Goal: Information Seeking & Learning: Learn about a topic

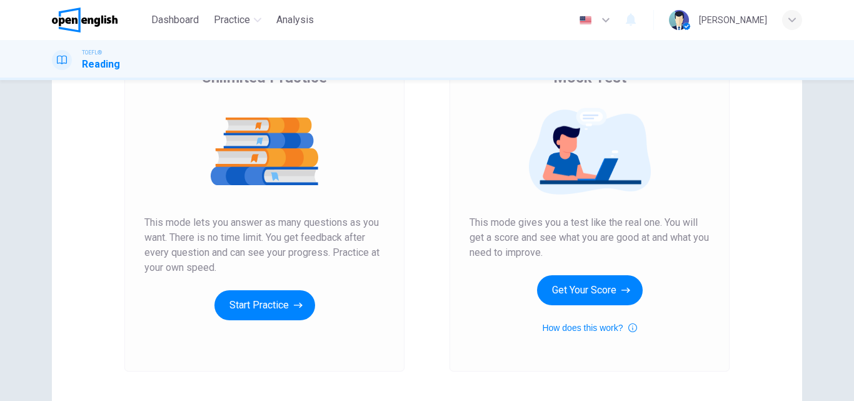
scroll to position [125, 0]
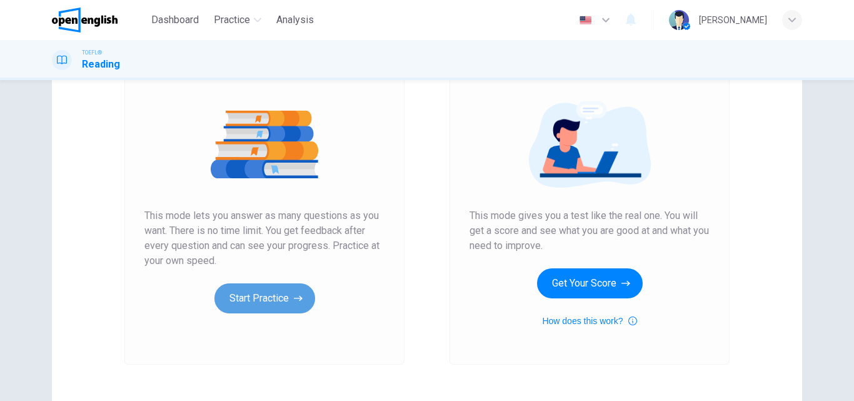
click at [275, 298] on button "Start Practice" at bounding box center [265, 298] width 101 height 30
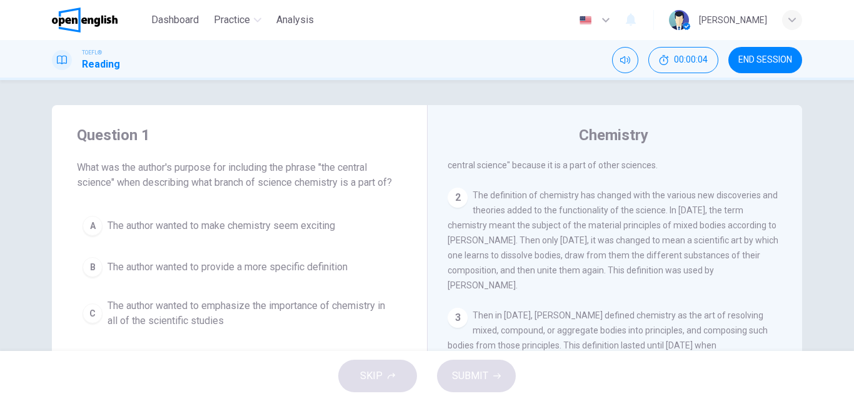
scroll to position [0, 0]
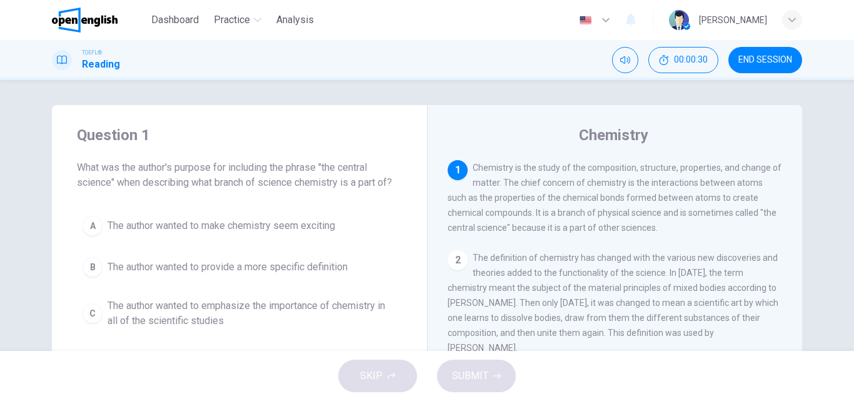
click at [654, 164] on span "Chemistry is the study of the composition, structure, properties, and change of…" at bounding box center [615, 198] width 334 height 70
click at [520, 184] on span "Chemistry is the study of the composition, structure, properties, and change of…" at bounding box center [615, 198] width 334 height 70
click at [556, 184] on span "Chemistry is the study of the composition, structure, properties, and change of…" at bounding box center [615, 198] width 334 height 70
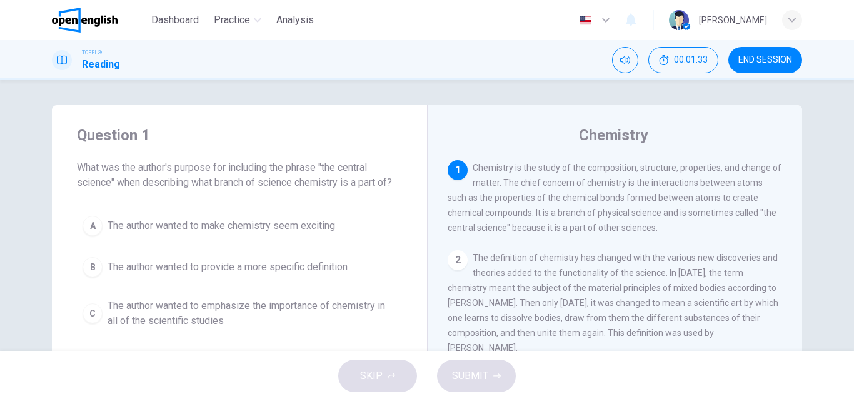
click at [556, 184] on span "Chemistry is the study of the composition, structure, properties, and change of…" at bounding box center [615, 198] width 334 height 70
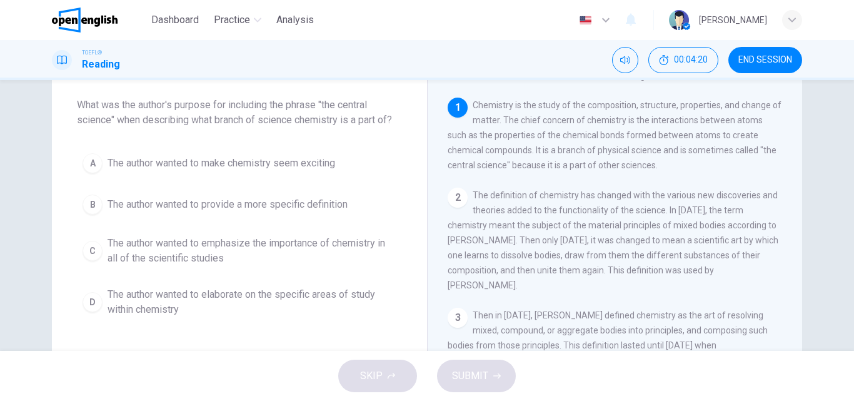
scroll to position [125, 0]
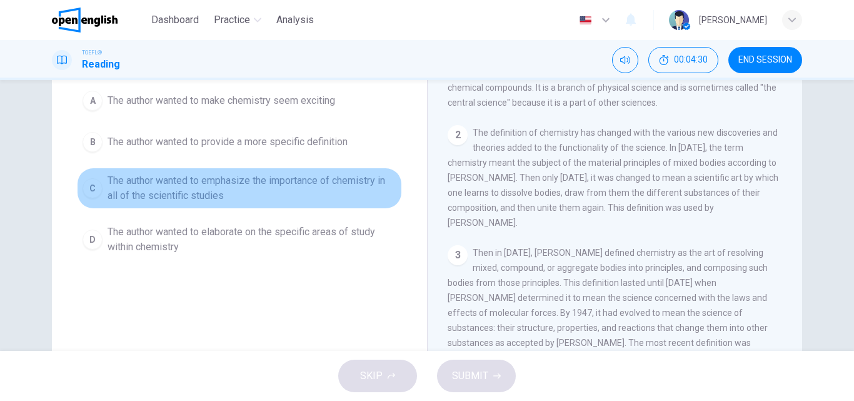
click at [110, 184] on span "The author wanted to emphasize the importance of chemistry in all of the scient…" at bounding box center [252, 188] width 289 height 30
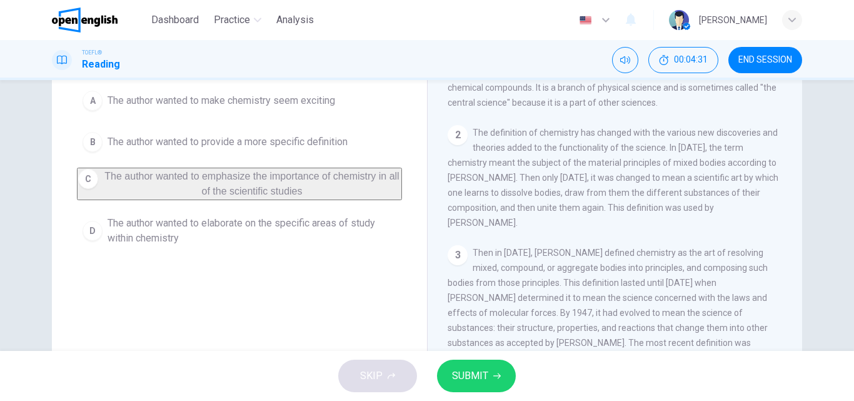
click at [482, 378] on span "SUBMIT" at bounding box center [470, 376] width 36 height 18
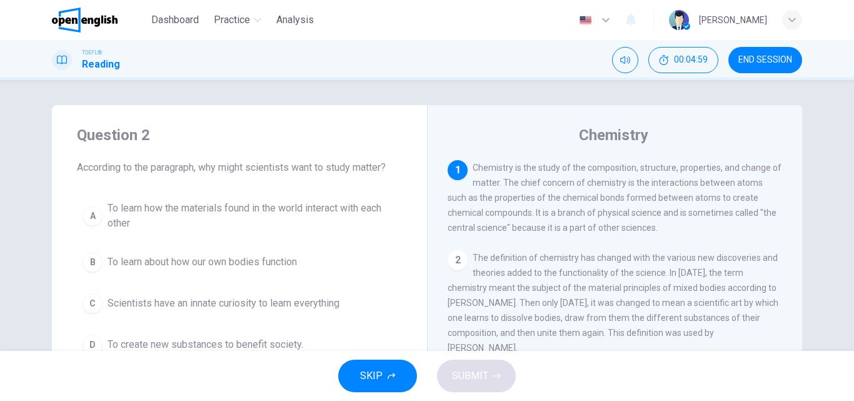
scroll to position [63, 0]
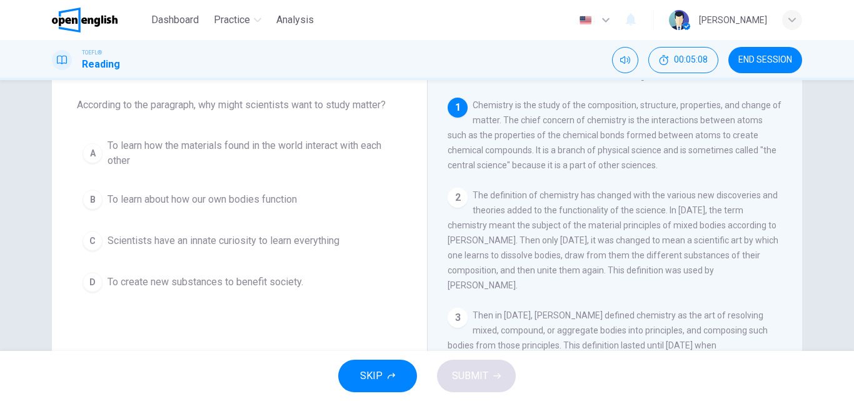
click at [233, 199] on span "To learn about how our own bodies function" at bounding box center [203, 199] width 190 height 15
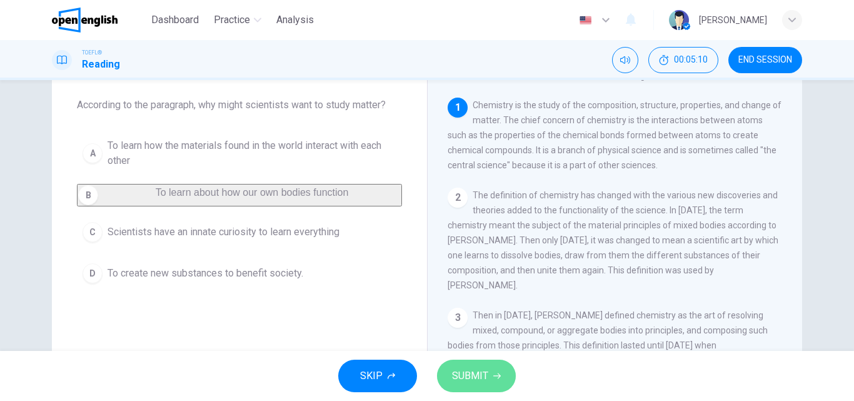
click at [490, 377] on button "SUBMIT" at bounding box center [476, 376] width 79 height 33
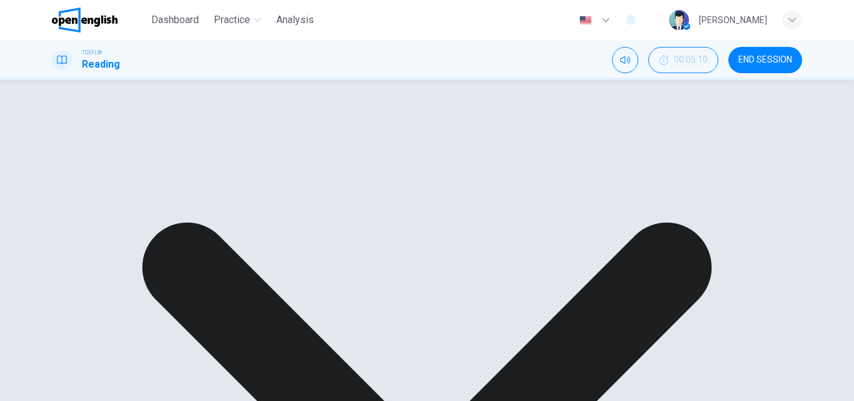
click at [195, 233] on div "A To learn how the materials found in the world interact with each other B To l…" at bounding box center [239, 198] width 325 height 130
click at [194, 155] on div "A To learn how the materials found in the world interact with each other B To l…" at bounding box center [239, 198] width 325 height 130
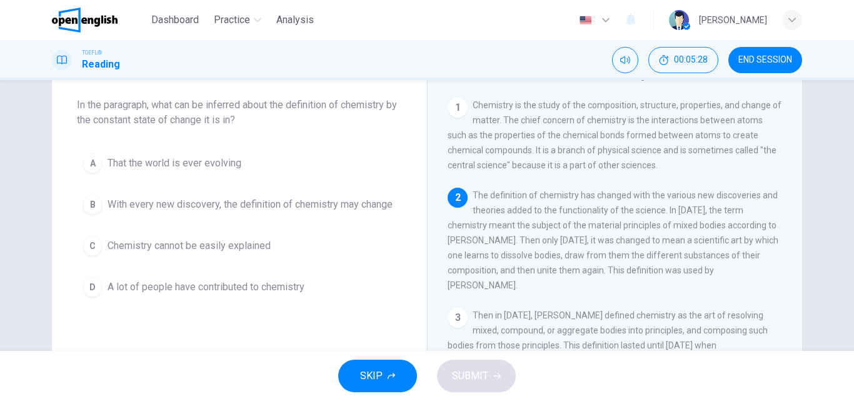
click at [600, 240] on span "The definition of chemistry has changed with the various new discoveries and th…" at bounding box center [613, 240] width 331 height 100
click at [261, 133] on div "Question 3 In the paragraph, what can be inferred about the definition of chemi…" at bounding box center [239, 183] width 375 height 280
click at [290, 205] on span "With every new discovery, the definition of chemistry may change" at bounding box center [250, 204] width 285 height 15
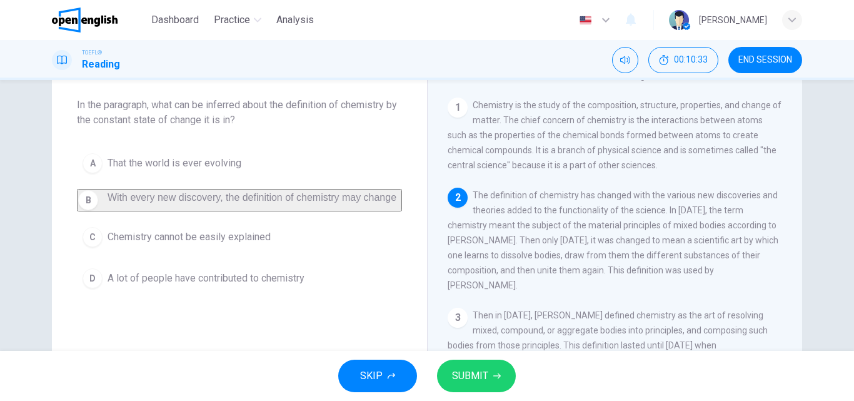
click at [475, 373] on span "SUBMIT" at bounding box center [470, 376] width 36 height 18
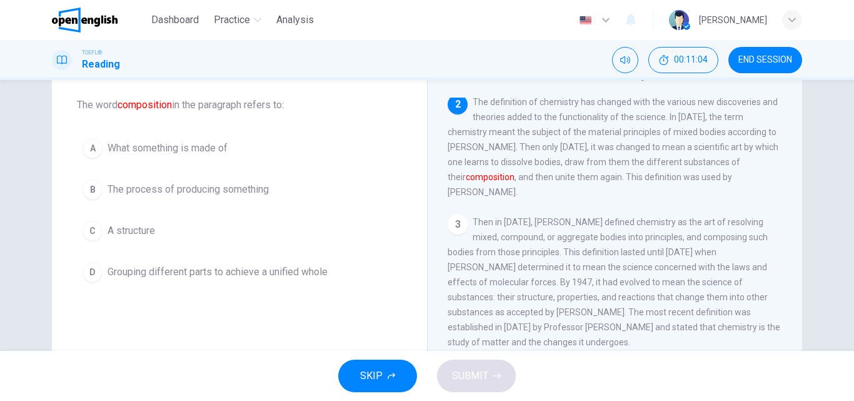
click at [323, 155] on button "A What something is made of" at bounding box center [239, 148] width 325 height 31
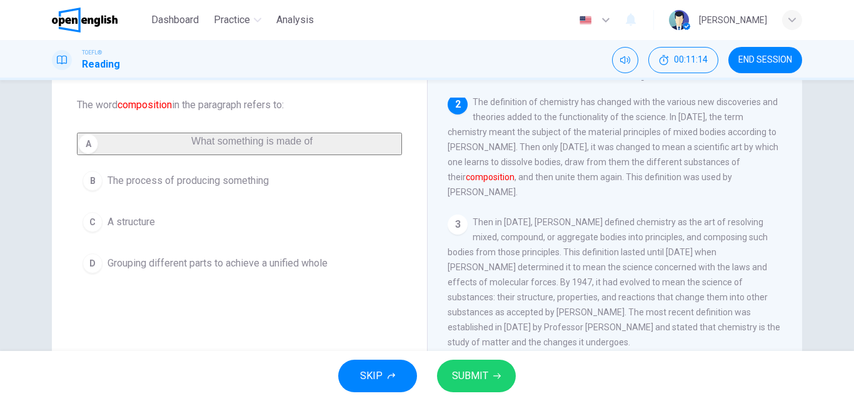
click at [266, 188] on span "The process of producing something" at bounding box center [188, 180] width 161 height 15
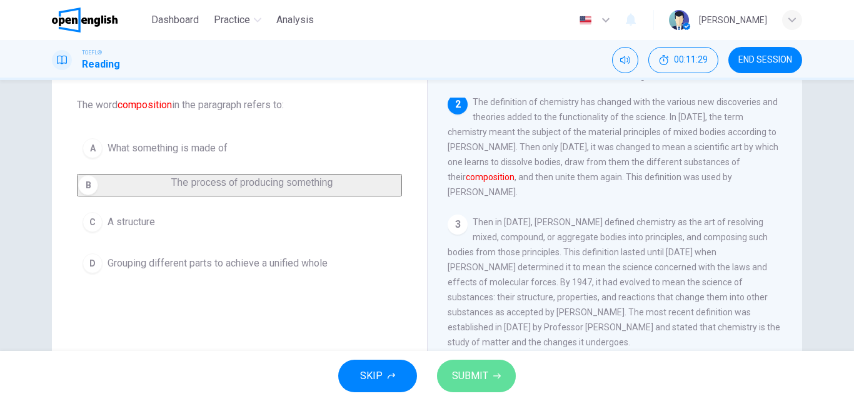
click at [478, 383] on span "SUBMIT" at bounding box center [470, 376] width 36 height 18
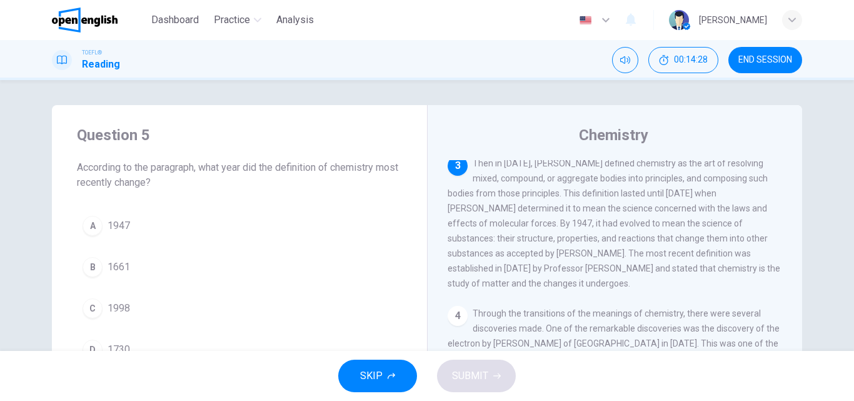
scroll to position [231, 0]
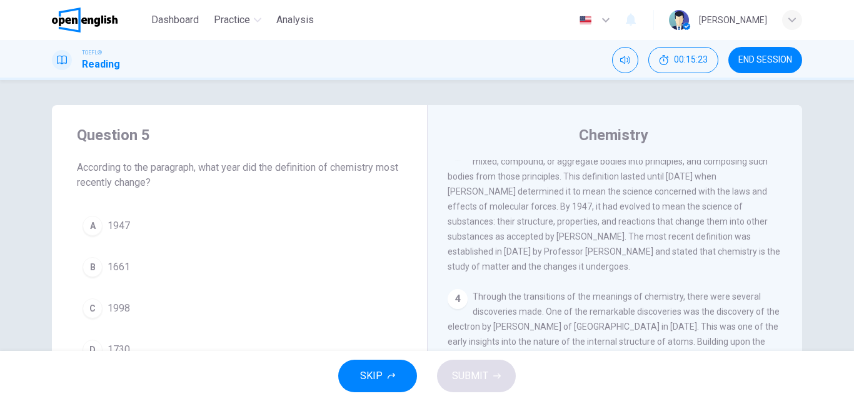
click at [662, 220] on span "Then in [DATE], [PERSON_NAME] defined chemistry as the art of resolving mixed, …" at bounding box center [614, 206] width 333 height 130
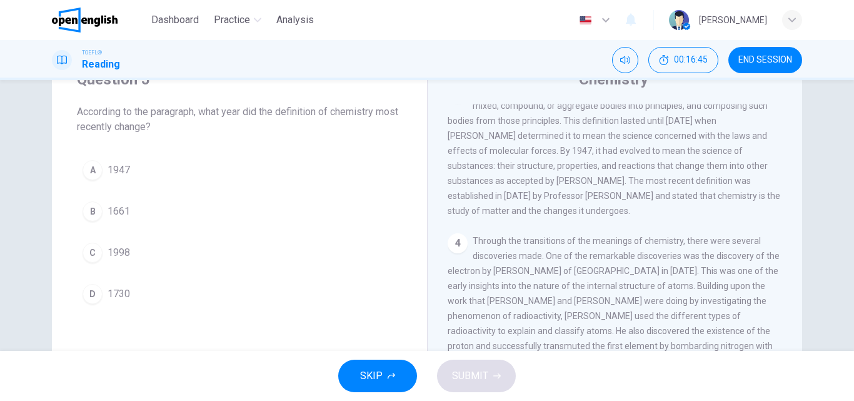
scroll to position [63, 0]
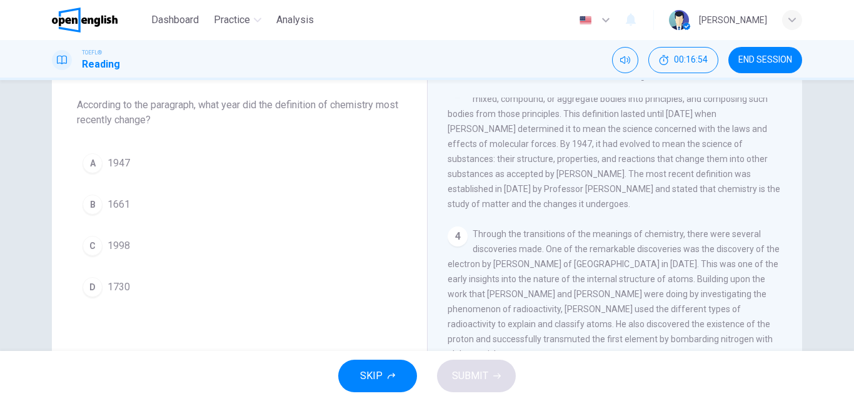
click at [125, 243] on span "1998" at bounding box center [119, 245] width 23 height 15
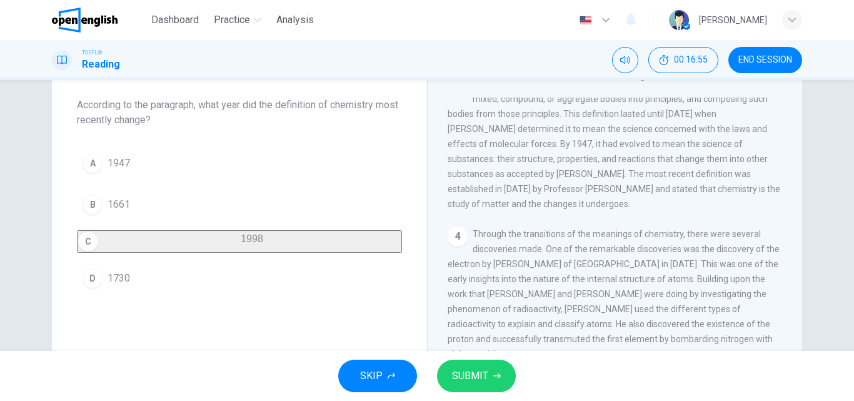
click at [489, 373] on button "SUBMIT" at bounding box center [476, 376] width 79 height 33
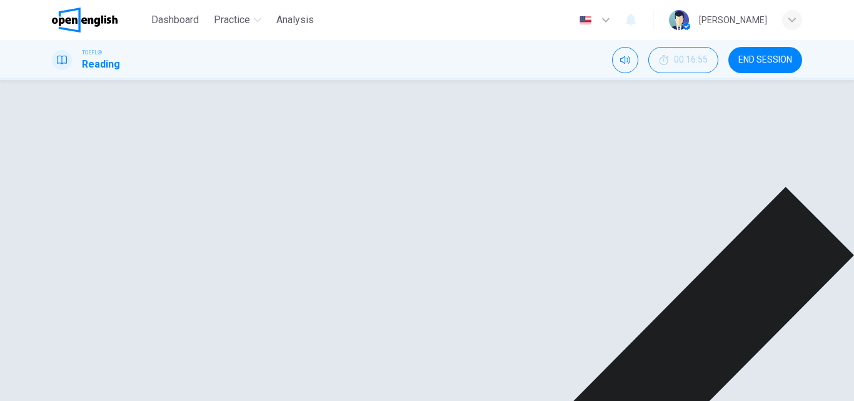
scroll to position [125, 0]
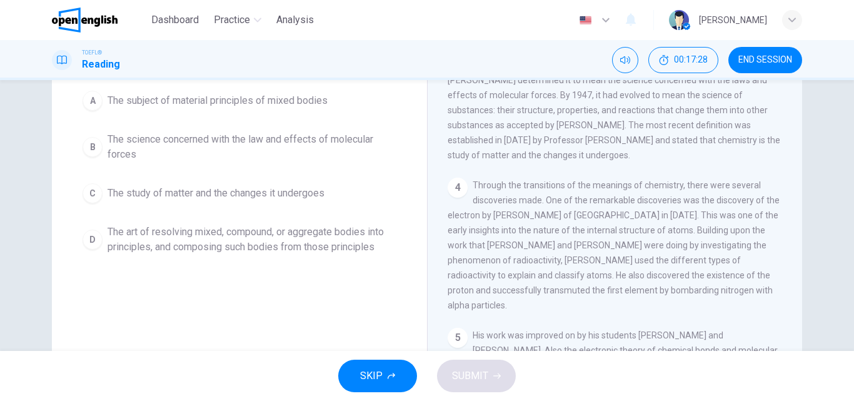
scroll to position [63, 0]
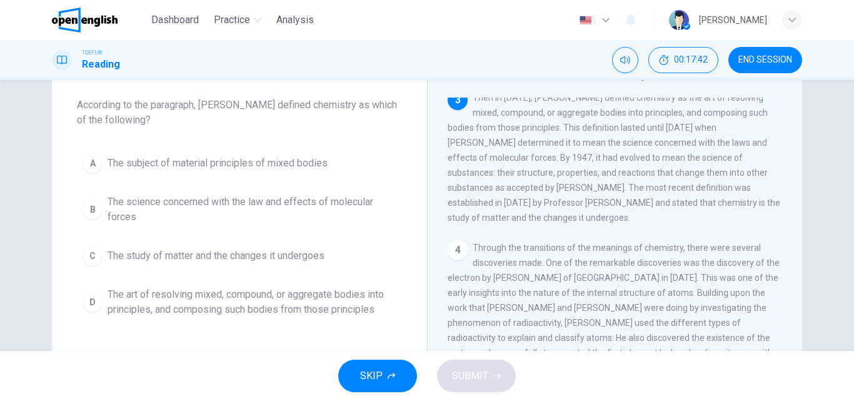
click at [231, 303] on span "The art of resolving mixed, compound, or aggregate bodies into principles, and …" at bounding box center [252, 302] width 289 height 30
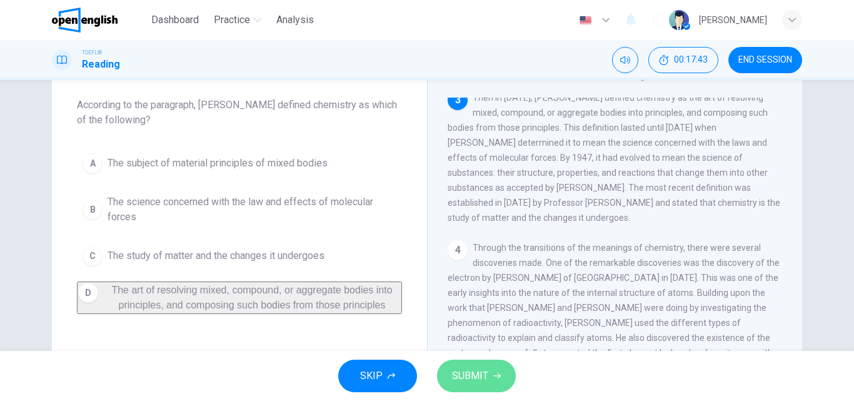
click at [462, 385] on button "SUBMIT" at bounding box center [476, 376] width 79 height 33
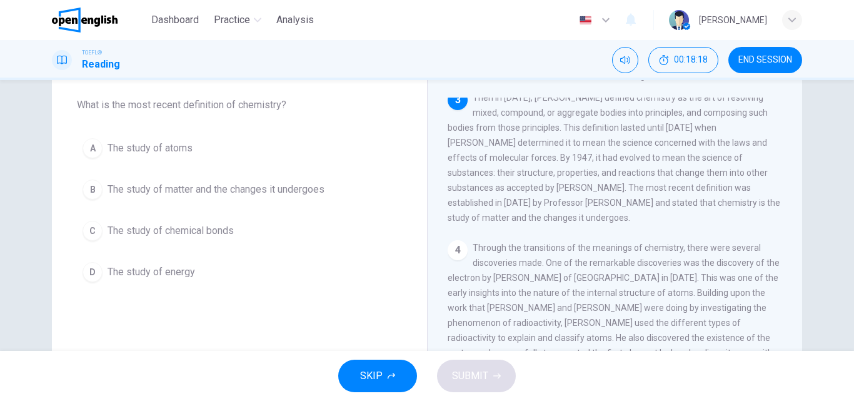
click at [286, 194] on span "The study of matter and the changes it undergoes" at bounding box center [216, 189] width 217 height 15
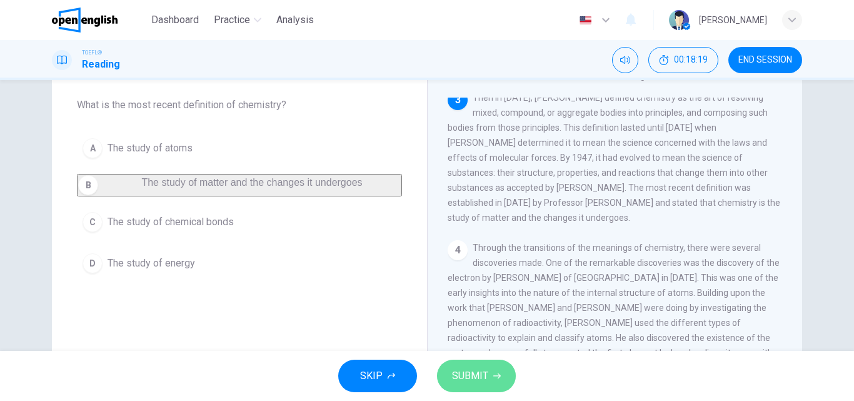
click at [457, 380] on span "SUBMIT" at bounding box center [470, 376] width 36 height 18
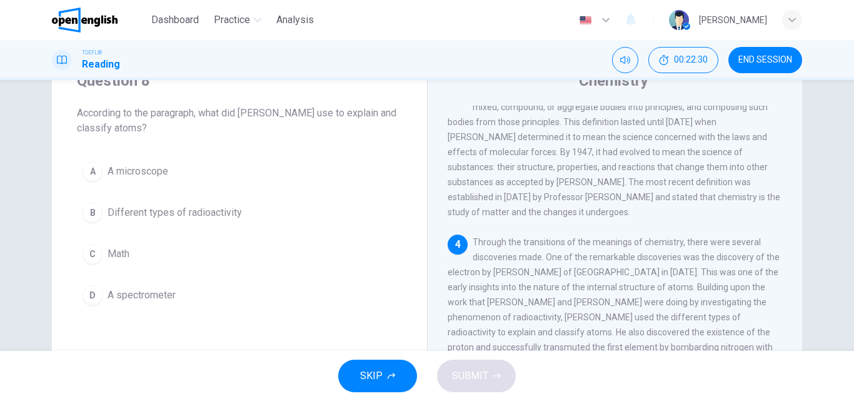
scroll to position [26, 0]
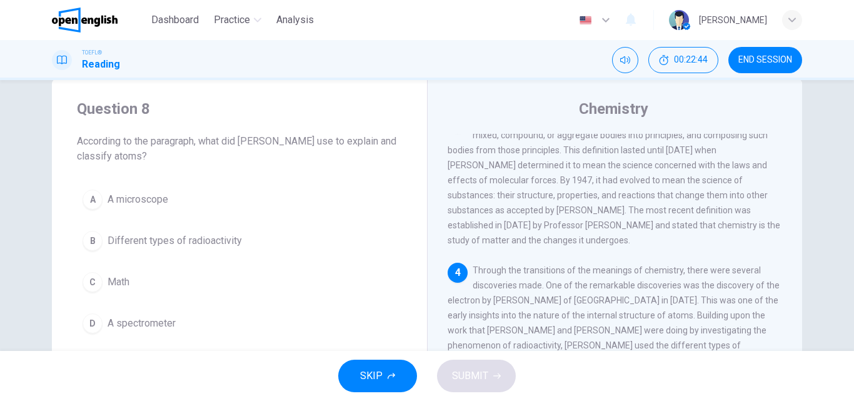
drag, startPoint x: 88, startPoint y: 155, endPoint x: 131, endPoint y: 155, distance: 43.8
click at [128, 155] on span "According to the paragraph, what did [PERSON_NAME] use to explain and classify …" at bounding box center [239, 149] width 325 height 30
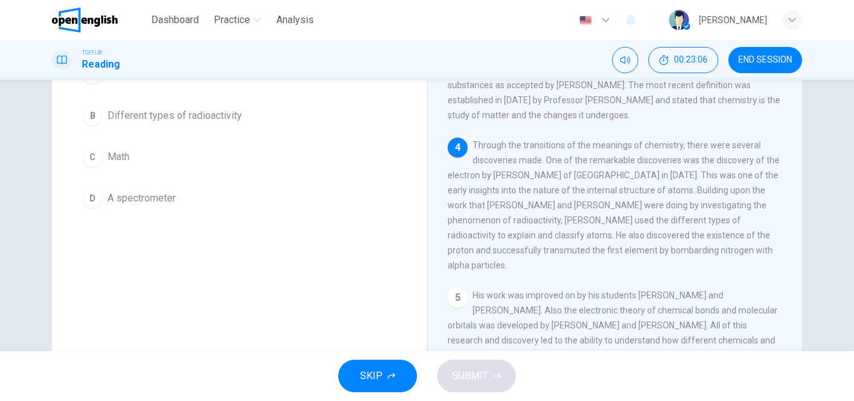
scroll to position [89, 0]
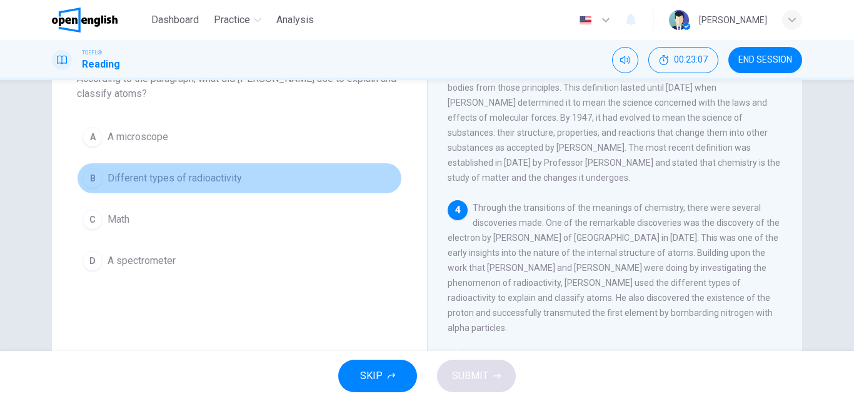
click at [211, 176] on span "Different types of radioactivity" at bounding box center [175, 178] width 134 height 15
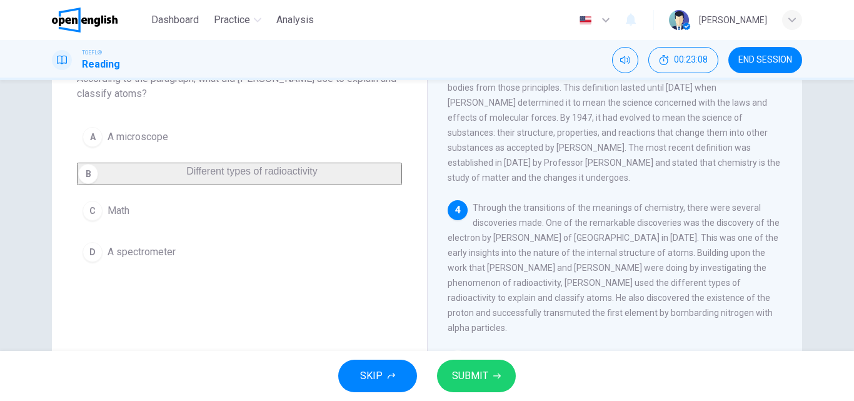
click at [488, 385] on button "SUBMIT" at bounding box center [476, 376] width 79 height 33
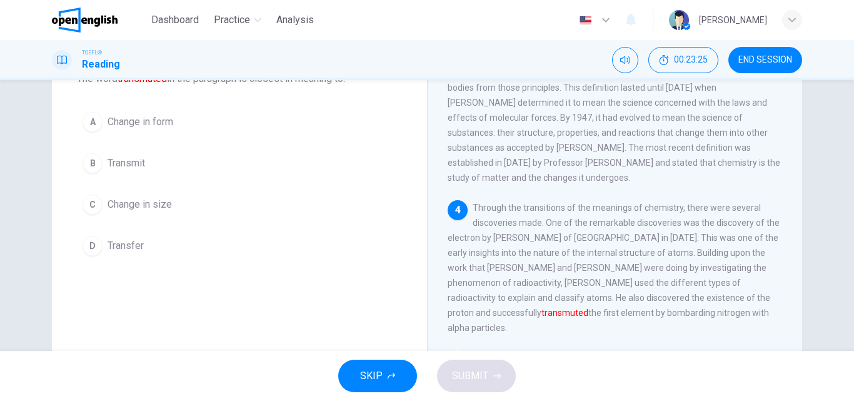
click at [142, 253] on button "D Transfer" at bounding box center [239, 245] width 325 height 31
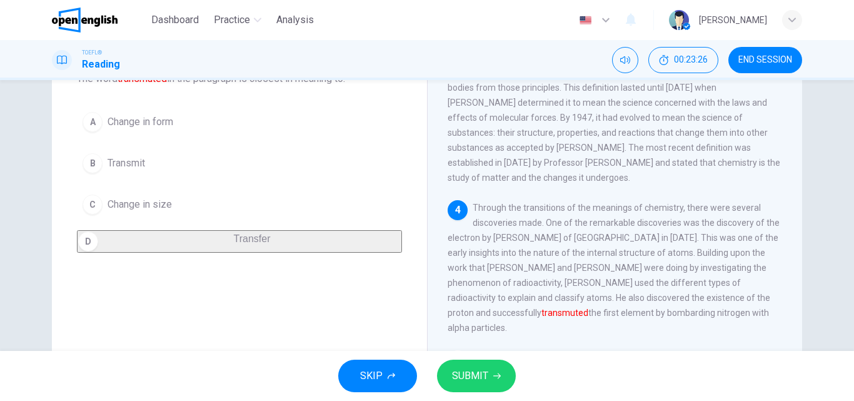
click at [467, 378] on span "SUBMIT" at bounding box center [470, 376] width 36 height 18
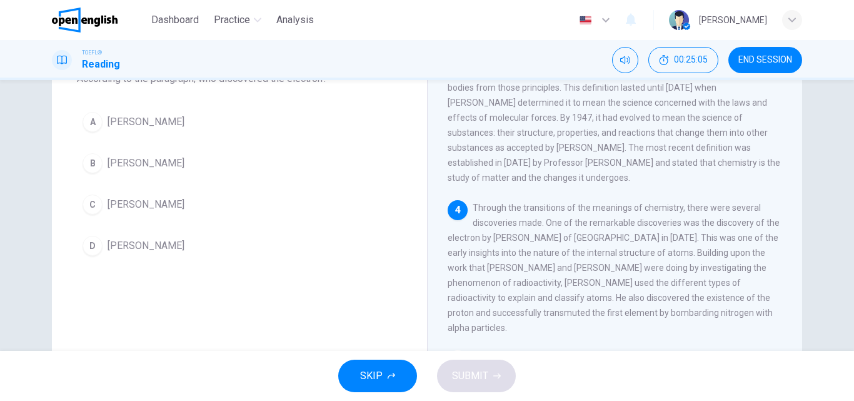
click at [177, 245] on span "[PERSON_NAME]" at bounding box center [146, 245] width 77 height 15
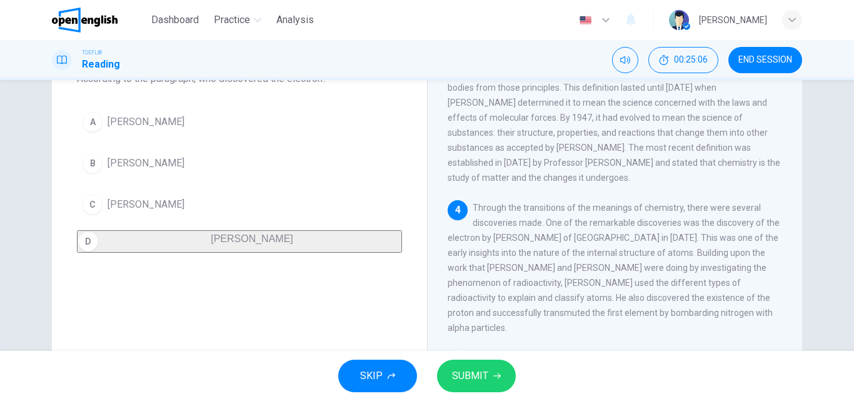
click at [486, 363] on button "SUBMIT" at bounding box center [476, 376] width 79 height 33
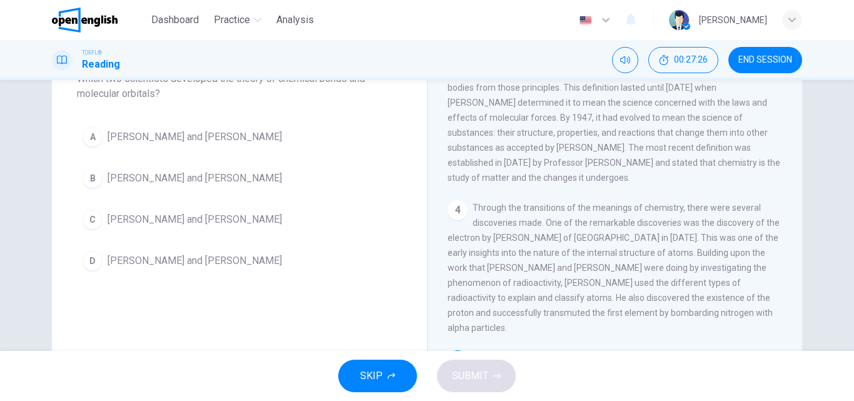
click at [177, 137] on span "[PERSON_NAME] and [PERSON_NAME]" at bounding box center [195, 136] width 175 height 15
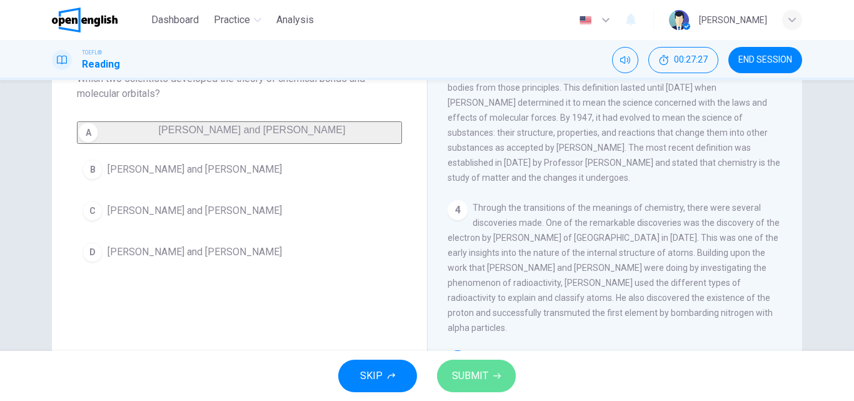
click at [480, 387] on button "SUBMIT" at bounding box center [476, 376] width 79 height 33
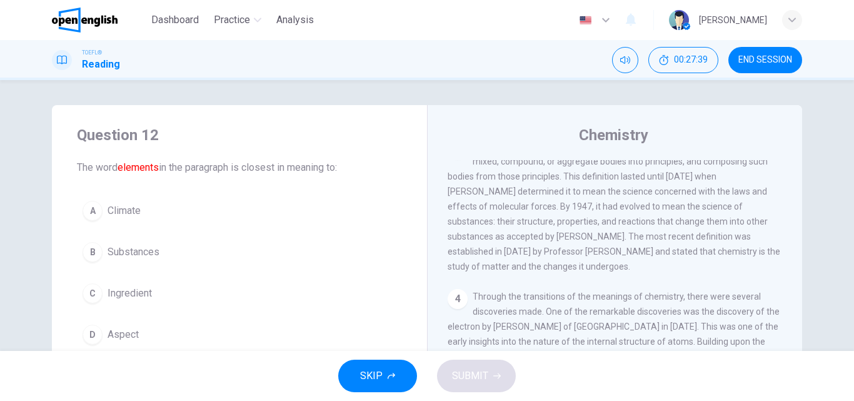
scroll to position [63, 0]
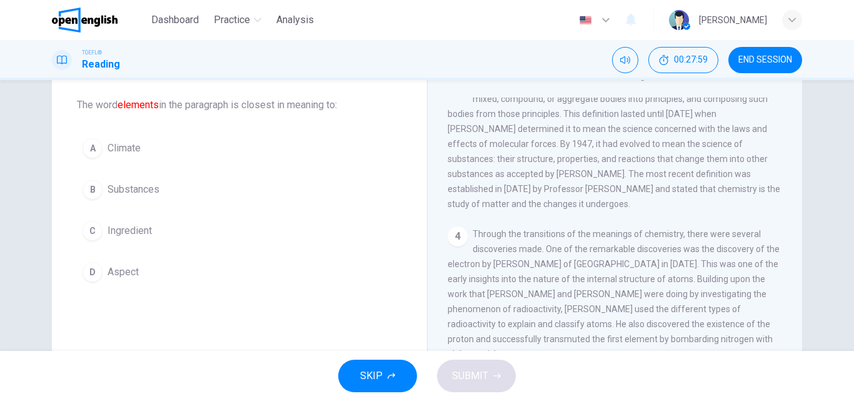
click at [137, 188] on span "Substances" at bounding box center [134, 189] width 52 height 15
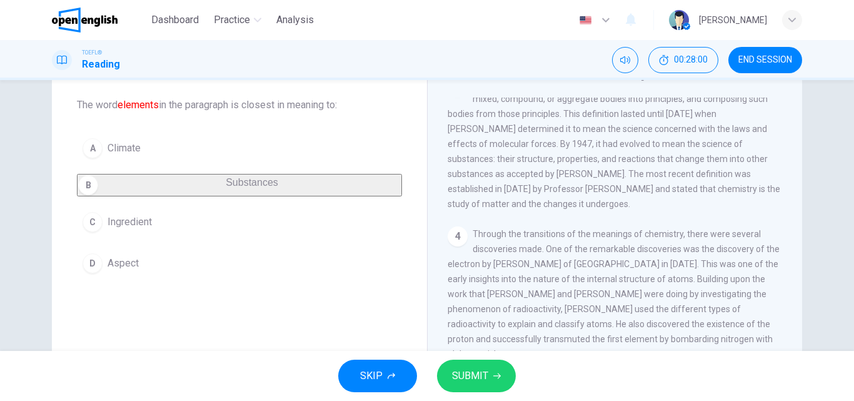
click at [473, 373] on span "SUBMIT" at bounding box center [470, 376] width 36 height 18
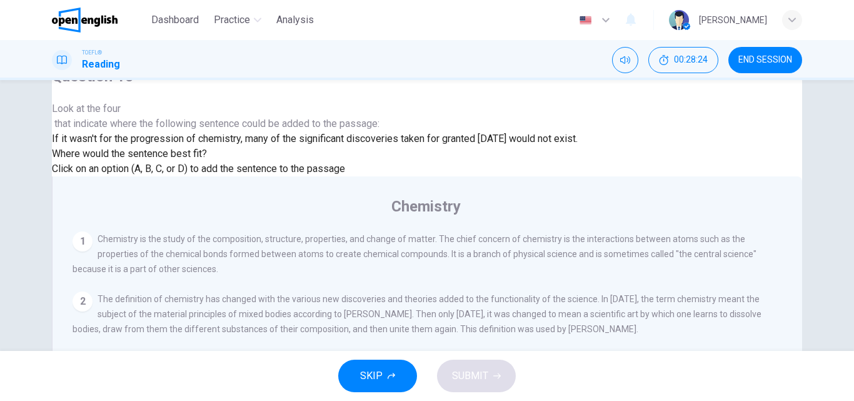
scroll to position [26, 0]
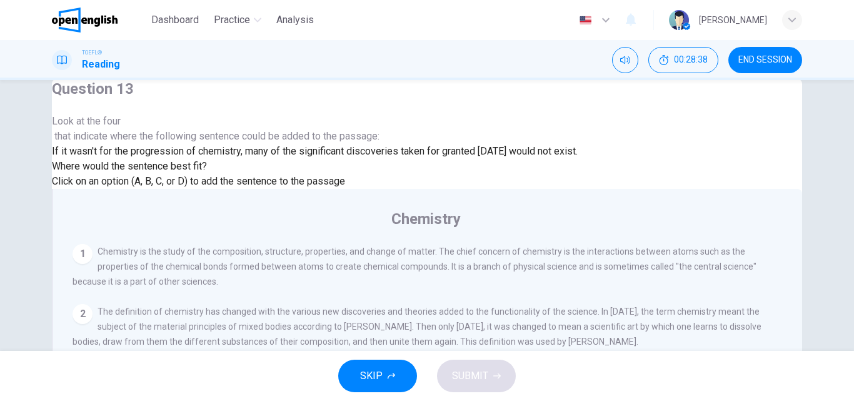
click at [199, 143] on span "Look at the four that indicate where the following sentence could be added to t…" at bounding box center [315, 129] width 526 height 30
click at [218, 187] on span "Click on an option (A, B, C, or D) to add the sentence to the passage" at bounding box center [198, 181] width 293 height 12
click at [210, 172] on span "Where would the sentence best fit?" at bounding box center [131, 166] width 158 height 12
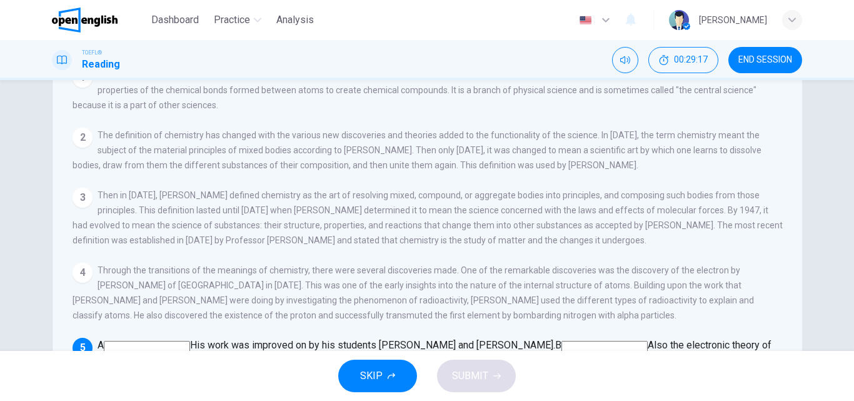
scroll to position [214, 0]
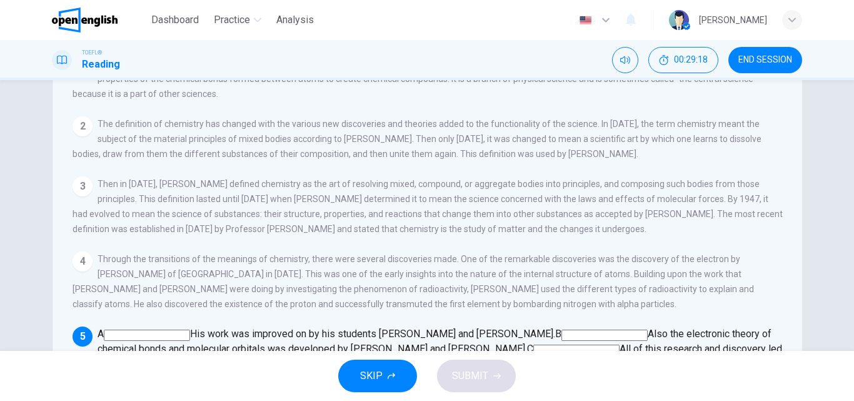
click at [491, 360] on input at bounding box center [473, 365] width 86 height 11
click at [476, 384] on span "SUBMIT" at bounding box center [470, 376] width 36 height 18
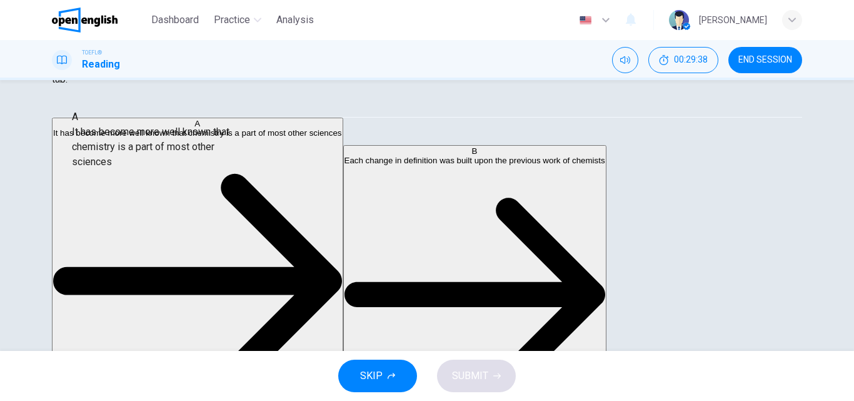
drag, startPoint x: 213, startPoint y: 136, endPoint x: 211, endPoint y: 142, distance: 6.7
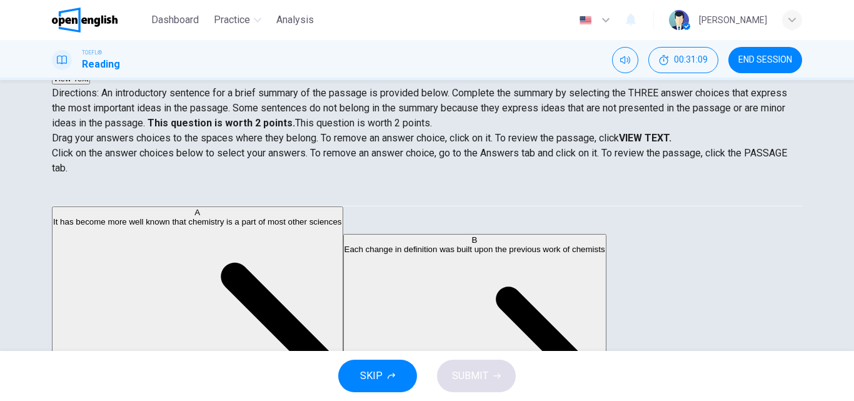
scroll to position [0, 0]
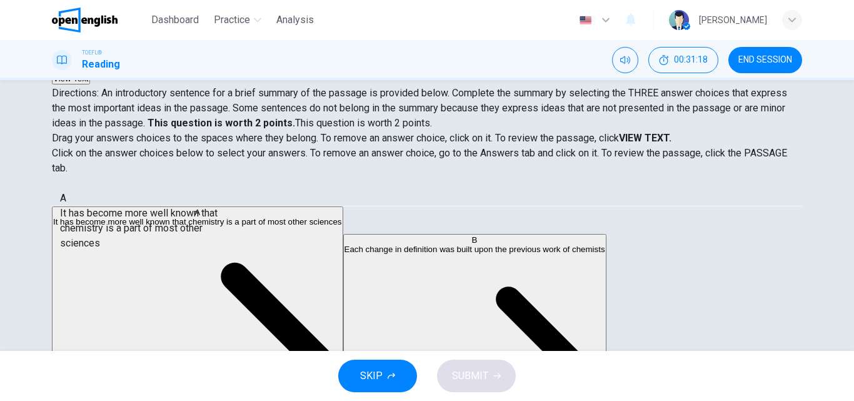
drag, startPoint x: 145, startPoint y: 217, endPoint x: 135, endPoint y: 215, distance: 10.2
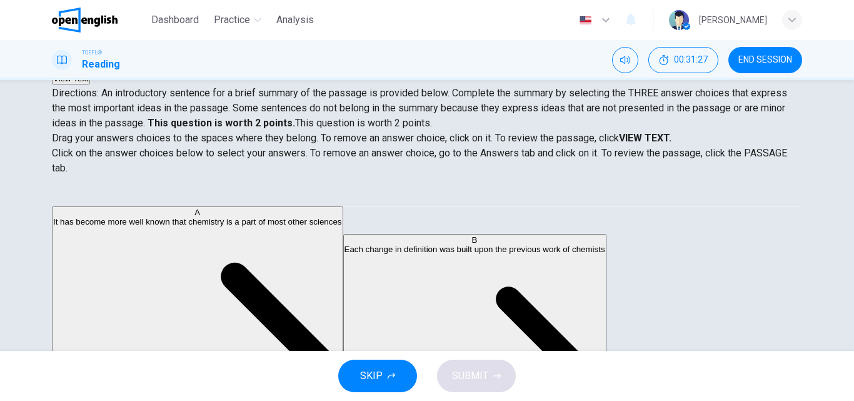
drag, startPoint x: 168, startPoint y: 224, endPoint x: 412, endPoint y: 239, distance: 245.0
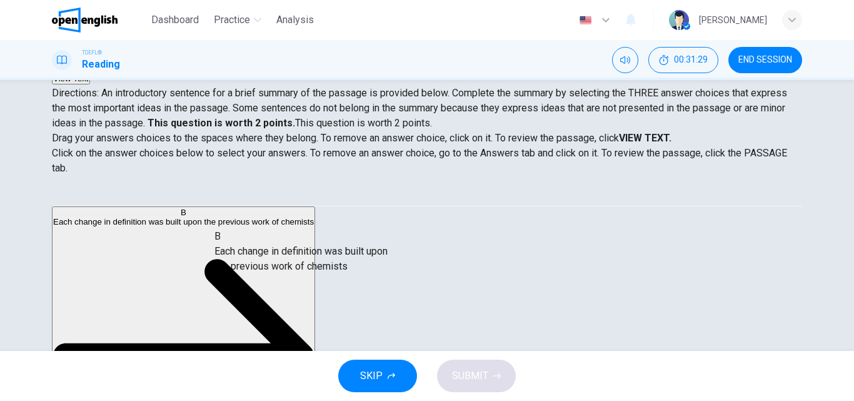
drag, startPoint x: 200, startPoint y: 222, endPoint x: 409, endPoint y: 261, distance: 212.5
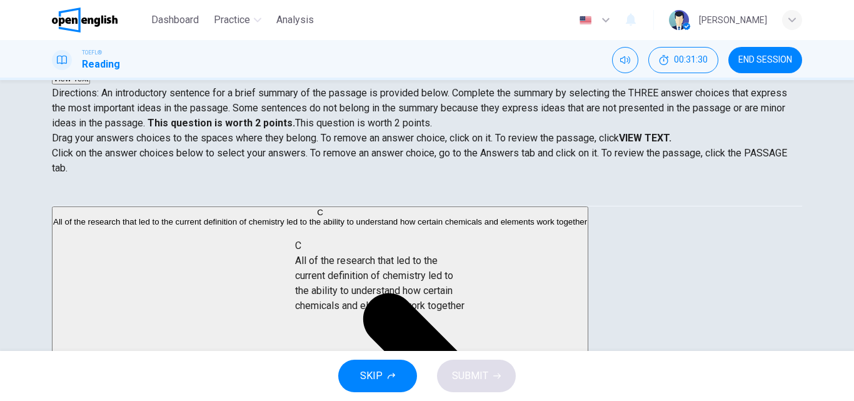
drag, startPoint x: 161, startPoint y: 250, endPoint x: 432, endPoint y: 296, distance: 274.8
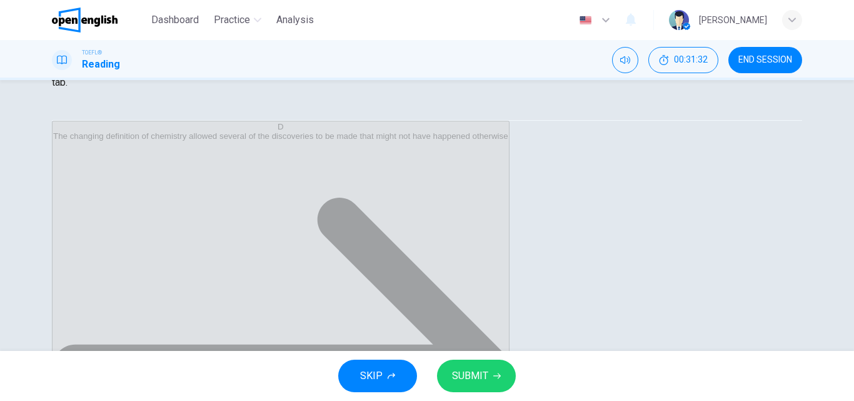
scroll to position [214, 0]
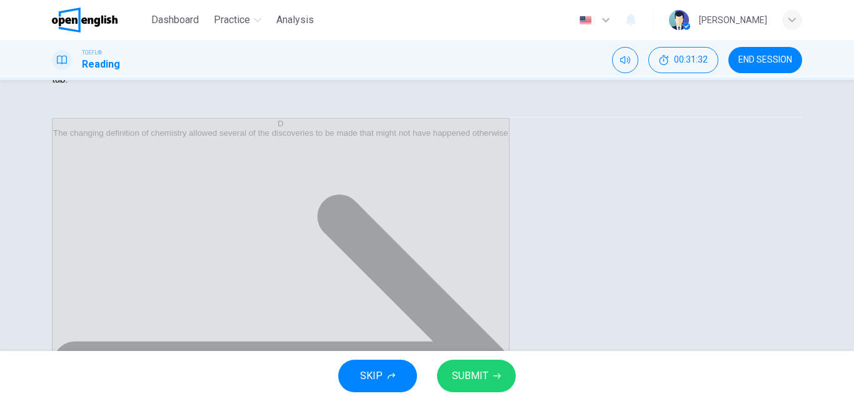
click at [479, 375] on span "SUBMIT" at bounding box center [470, 376] width 36 height 18
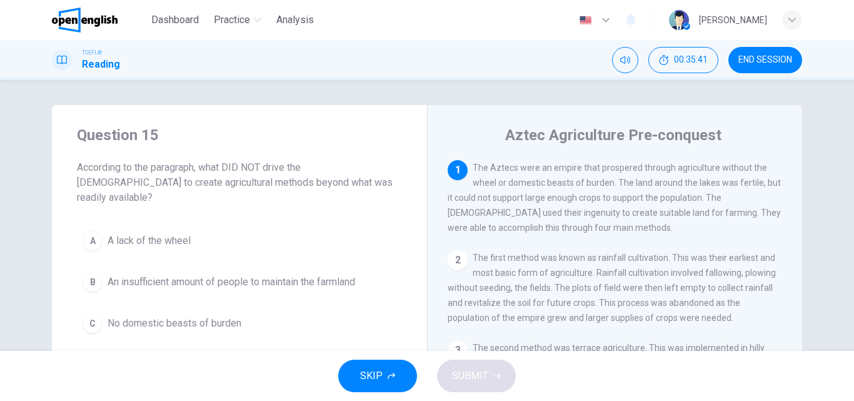
scroll to position [63, 0]
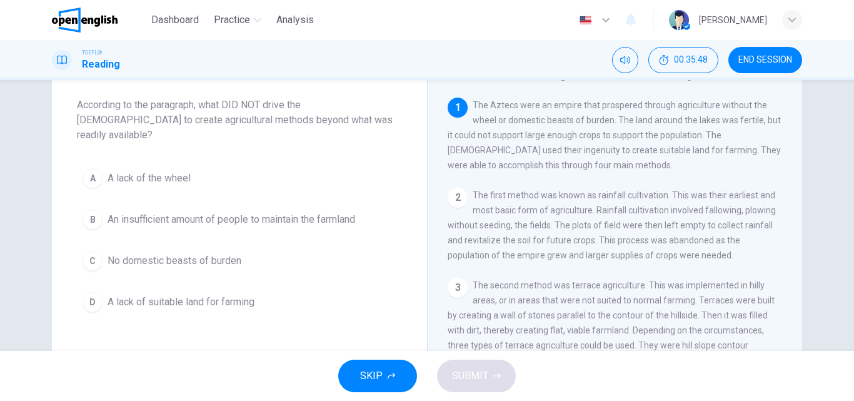
click at [195, 253] on span "No domestic beasts of burden" at bounding box center [175, 260] width 134 height 15
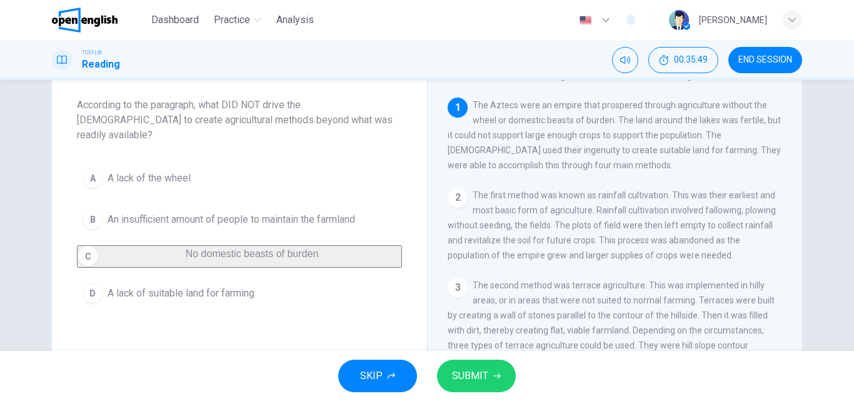
click at [487, 388] on button "SUBMIT" at bounding box center [476, 376] width 79 height 33
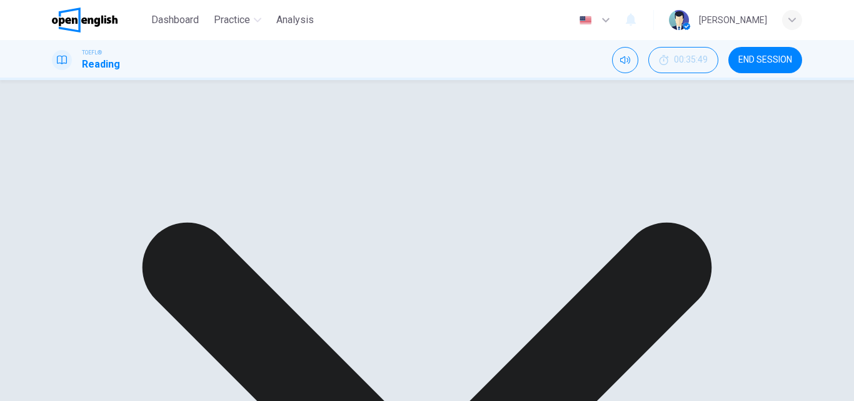
click at [133, 208] on div "A A lack of the wheel B An insufficient amount of people to maintain the farmla…" at bounding box center [239, 223] width 325 height 120
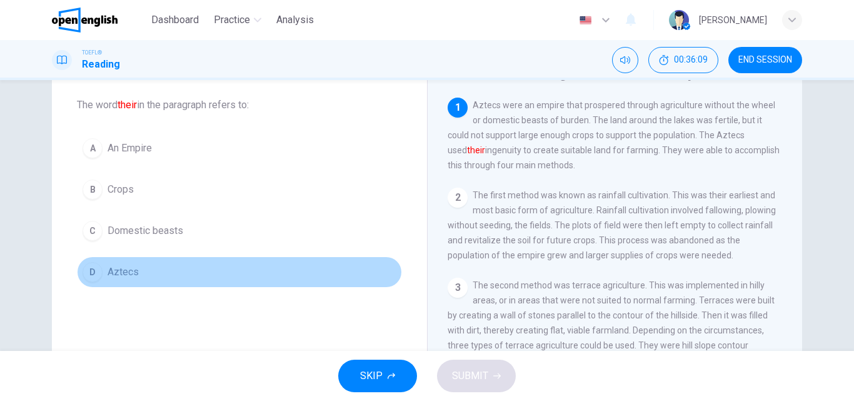
click at [125, 271] on span "Aztecs" at bounding box center [123, 272] width 31 height 15
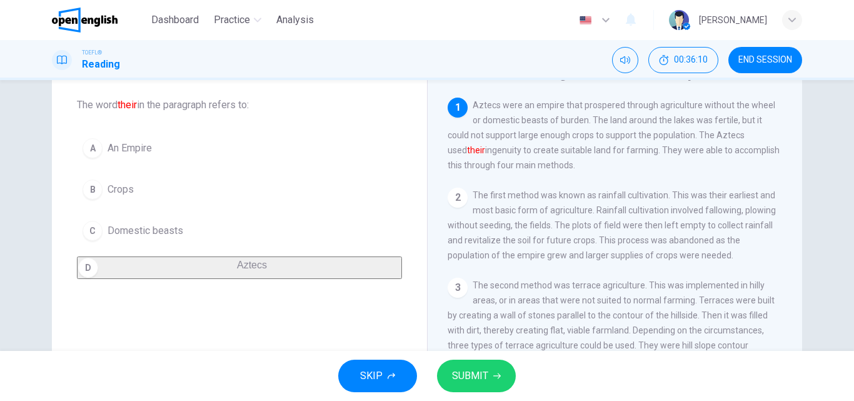
click at [489, 369] on button "SUBMIT" at bounding box center [476, 376] width 79 height 33
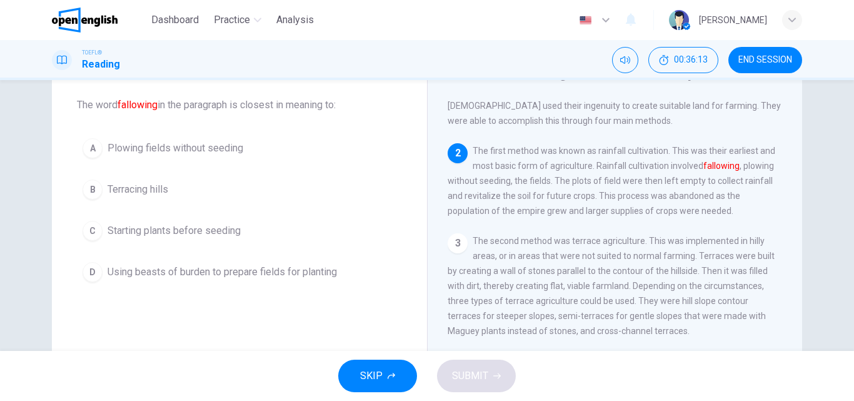
scroll to position [31, 0]
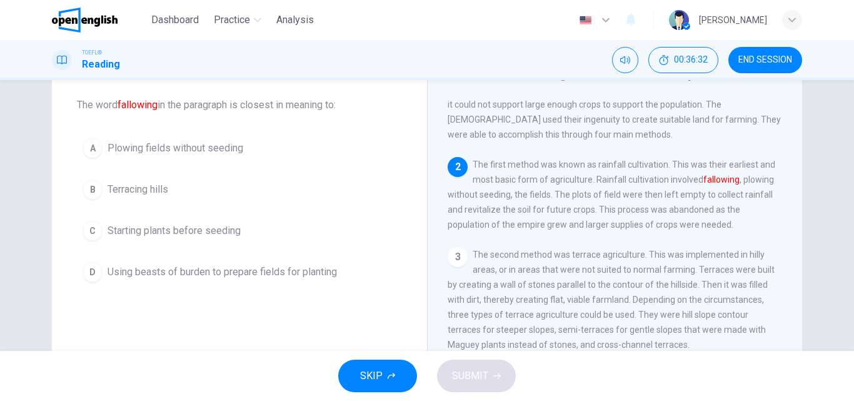
drag, startPoint x: 592, startPoint y: 166, endPoint x: 654, endPoint y: 166, distance: 61.3
click at [653, 166] on span "The first method was known as rainfall cultivation. This was their earliest and…" at bounding box center [612, 195] width 328 height 70
click at [584, 182] on span "The first method was known as rainfall cultivation. This was their earliest and…" at bounding box center [612, 195] width 328 height 70
click at [284, 241] on button "C Starting plants before seeding" at bounding box center [239, 230] width 325 height 31
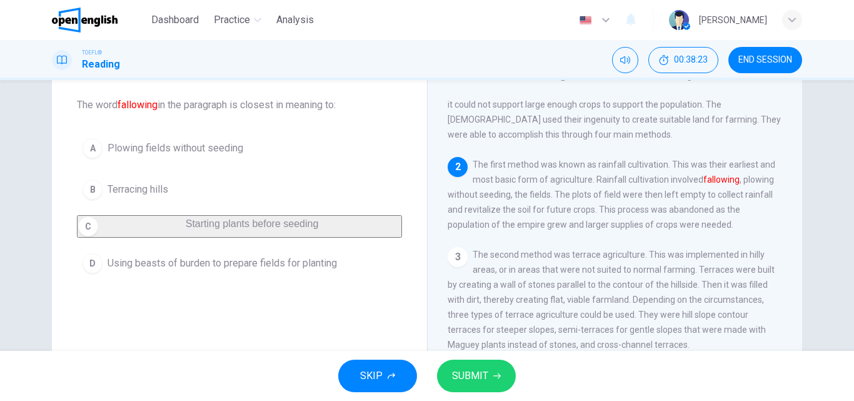
click at [487, 377] on span "SUBMIT" at bounding box center [470, 376] width 36 height 18
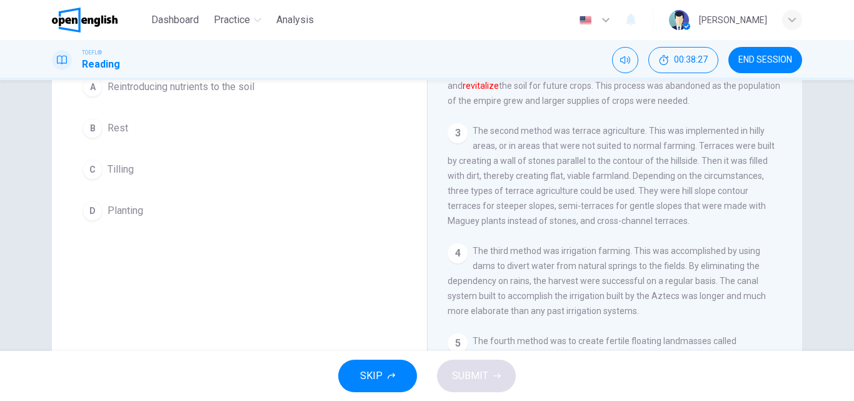
scroll to position [125, 0]
click at [778, 56] on span "END SESSION" at bounding box center [766, 60] width 54 height 10
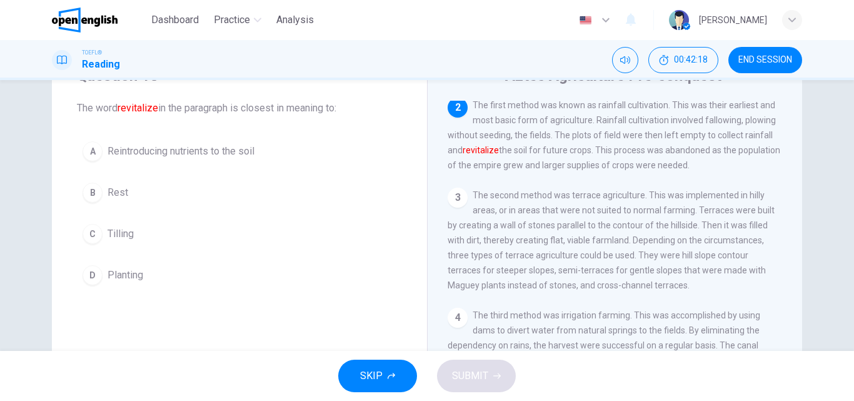
scroll to position [63, 0]
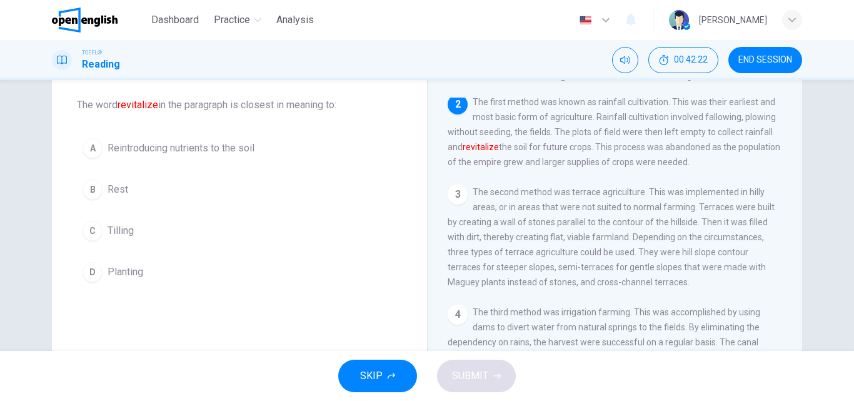
click at [139, 192] on button "B Rest" at bounding box center [239, 189] width 325 height 31
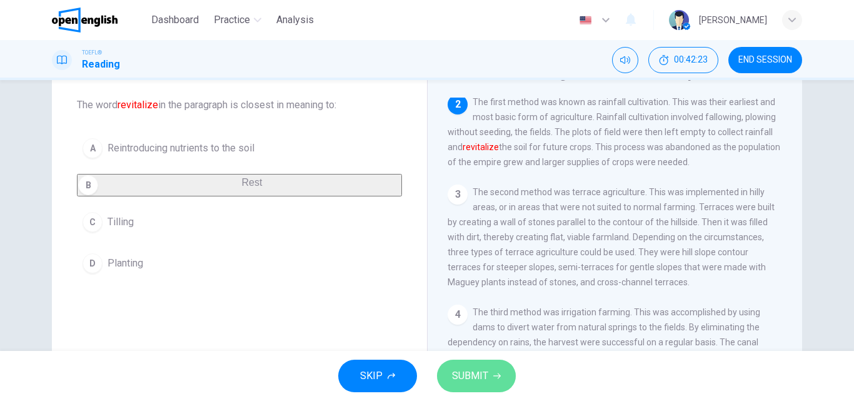
click at [478, 376] on span "SUBMIT" at bounding box center [470, 376] width 36 height 18
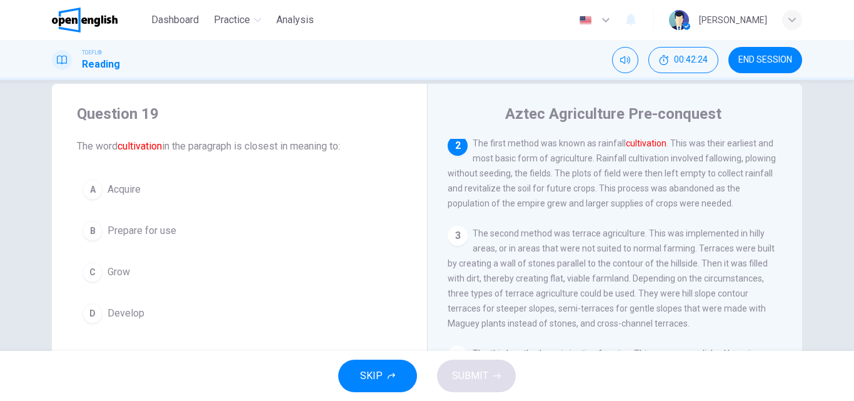
scroll to position [0, 0]
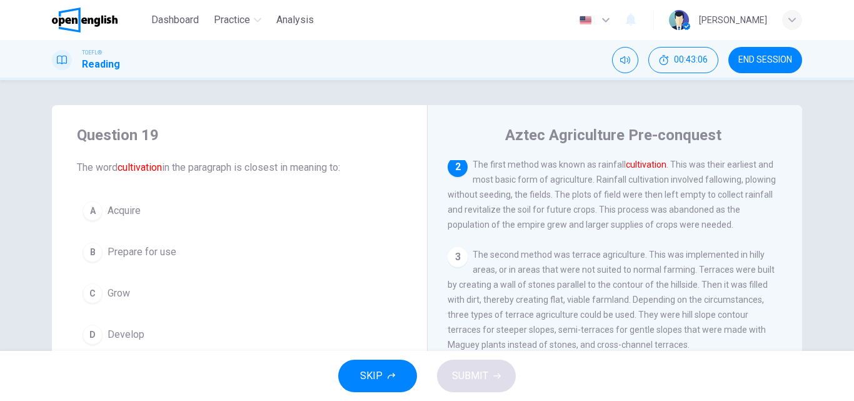
click at [123, 288] on span "Grow" at bounding box center [119, 293] width 23 height 15
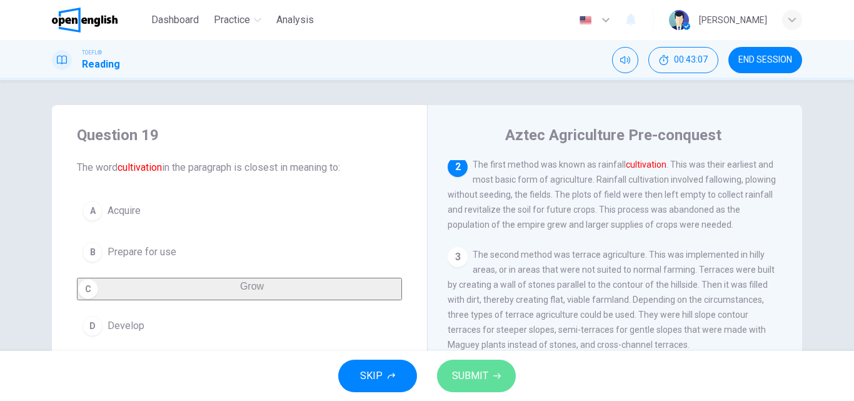
click at [470, 373] on span "SUBMIT" at bounding box center [470, 376] width 36 height 18
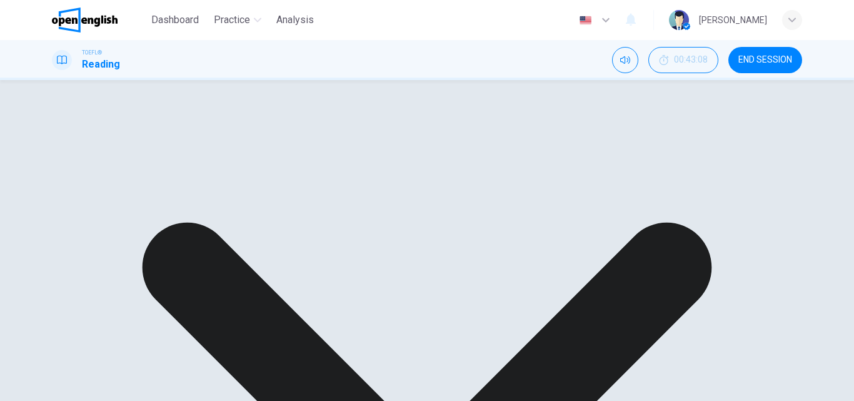
scroll to position [63, 0]
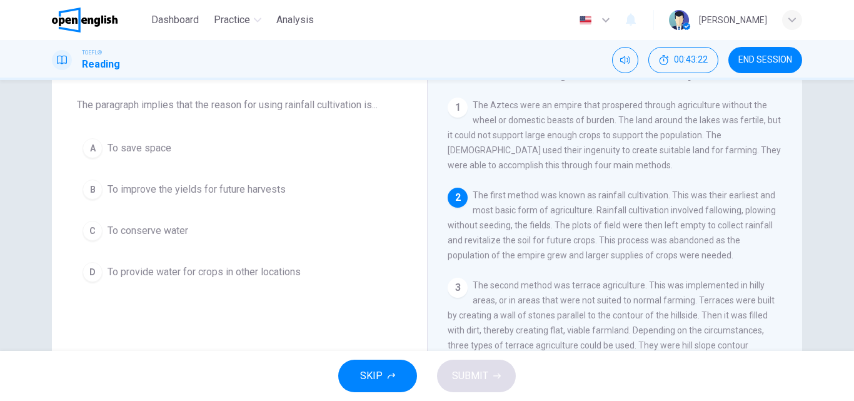
click at [776, 59] on span "END SESSION" at bounding box center [766, 60] width 54 height 10
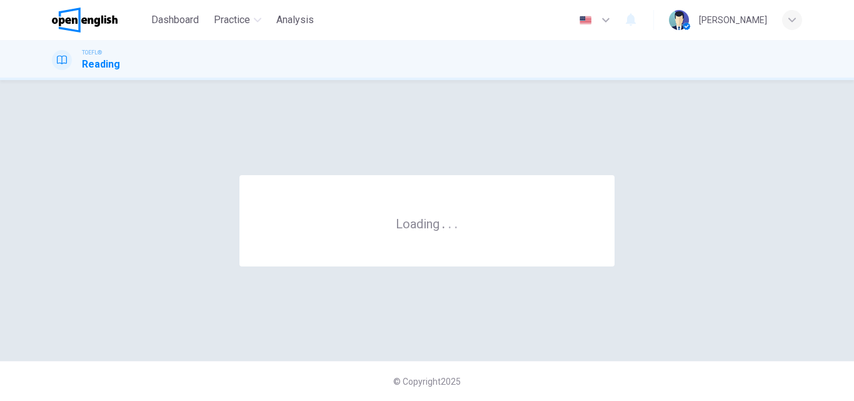
scroll to position [0, 0]
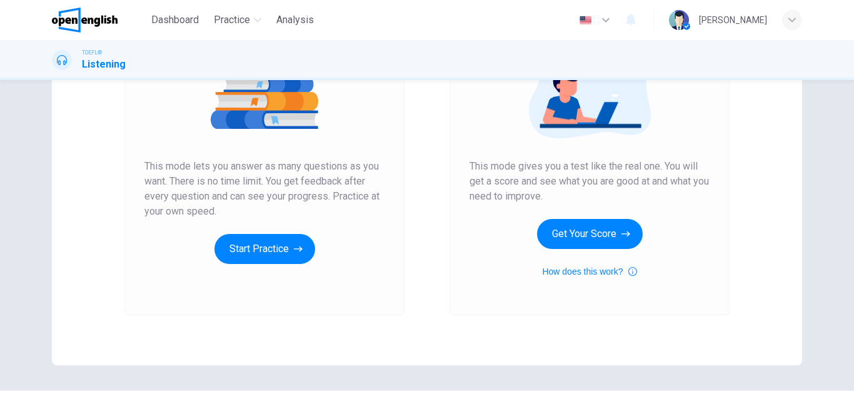
scroll to position [188, 0]
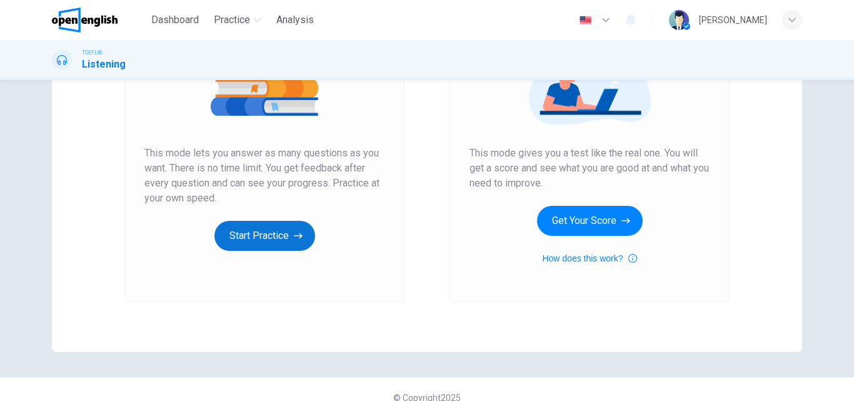
click at [244, 233] on button "Start Practice" at bounding box center [265, 236] width 101 height 30
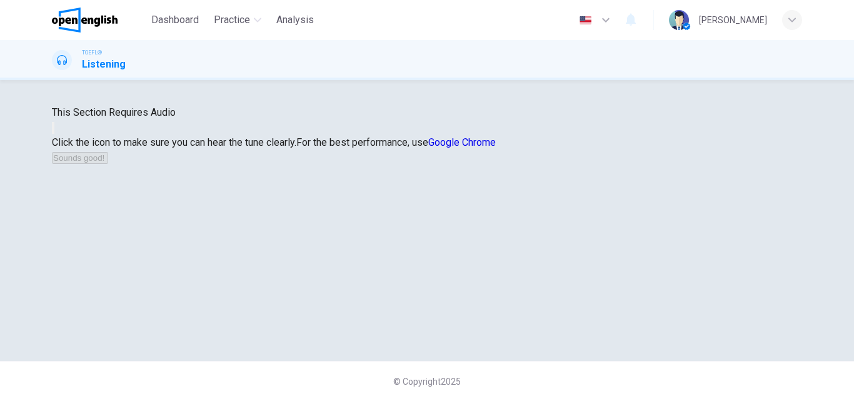
scroll to position [63, 0]
click at [54, 134] on button "button" at bounding box center [53, 128] width 3 height 12
click at [108, 164] on button "Sounds good!" at bounding box center [80, 158] width 56 height 12
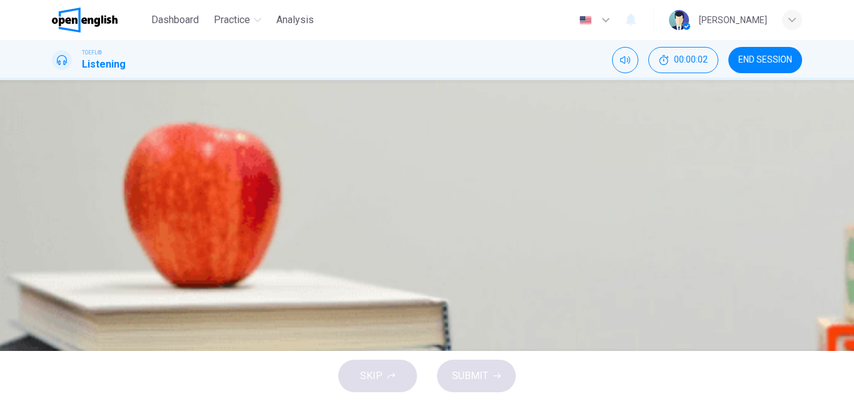
scroll to position [0, 0]
click at [53, 321] on icon "button" at bounding box center [53, 321] width 0 height 0
click at [23, 178] on div "Question 1 Why is the student interested in this campaign? A Because he is inte…" at bounding box center [427, 215] width 854 height 271
click at [52, 327] on span at bounding box center [52, 327] width 0 height 0
click at [66, 323] on icon "button" at bounding box center [61, 328] width 11 height 11
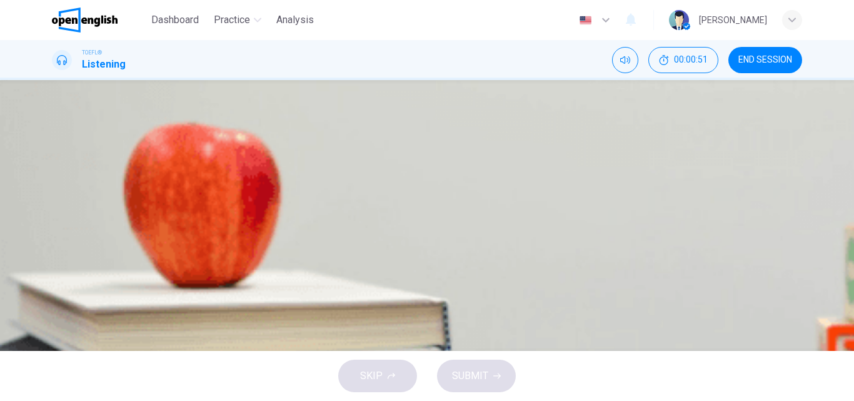
click at [53, 321] on icon "button" at bounding box center [53, 321] width 0 height 0
click at [311, 235] on span at bounding box center [311, 235] width 0 height 0
click at [11, 151] on div "Question 1 Why is the student interested in this campaign? A Because he is inte…" at bounding box center [427, 215] width 854 height 271
click at [54, 345] on button "Click to see the audio transcription" at bounding box center [53, 351] width 3 height 12
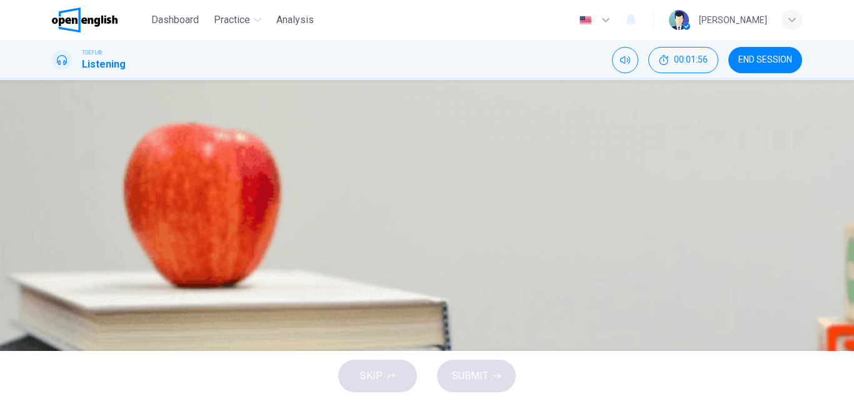
drag, startPoint x: 153, startPoint y: 220, endPoint x: 69, endPoint y: 220, distance: 83.8
click at [69, 310] on div "03m 13s" at bounding box center [427, 342] width 751 height 64
click at [53, 321] on icon "button" at bounding box center [53, 321] width 0 height 0
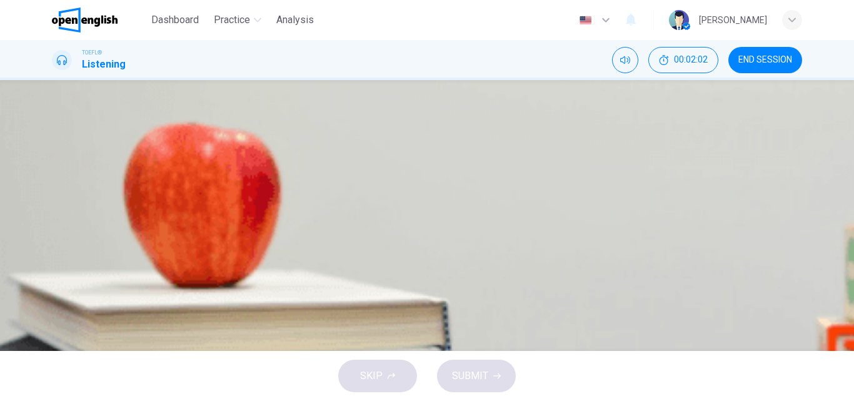
click at [53, 321] on icon "button" at bounding box center [53, 321] width 0 height 0
click at [67, 353] on icon "Click to see the audio transcription" at bounding box center [60, 360] width 14 height 15
click at [58, 400] on div at bounding box center [427, 401] width 854 height 0
click at [53, 321] on icon "button" at bounding box center [53, 321] width 0 height 0
click at [67, 353] on icon "Click to see the audio transcription" at bounding box center [60, 360] width 14 height 15
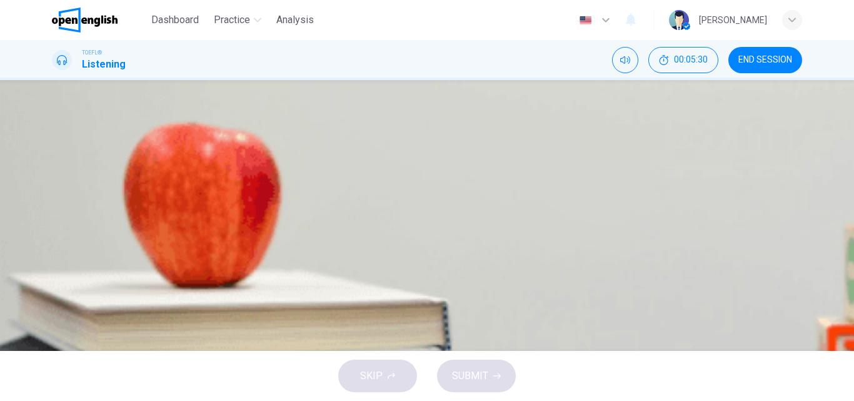
type input "*"
click at [52, 345] on button "Click to see the audio transcription" at bounding box center [53, 351] width 3 height 12
drag, startPoint x: 395, startPoint y: 215, endPoint x: 445, endPoint y: 253, distance: 63.4
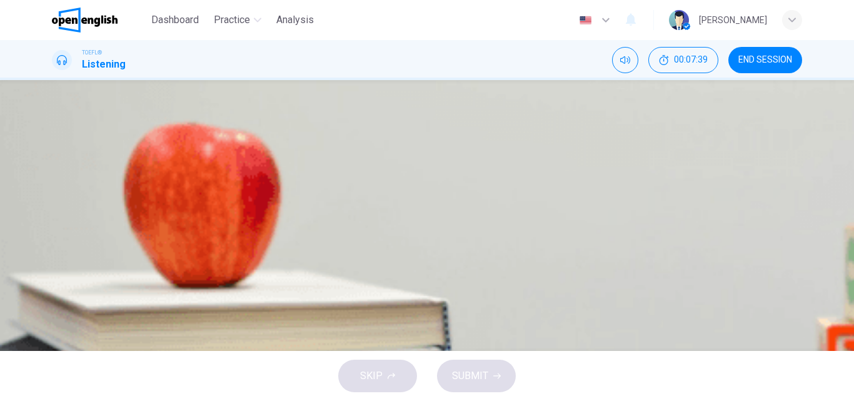
drag, startPoint x: 271, startPoint y: 110, endPoint x: 520, endPoint y: 296, distance: 311.0
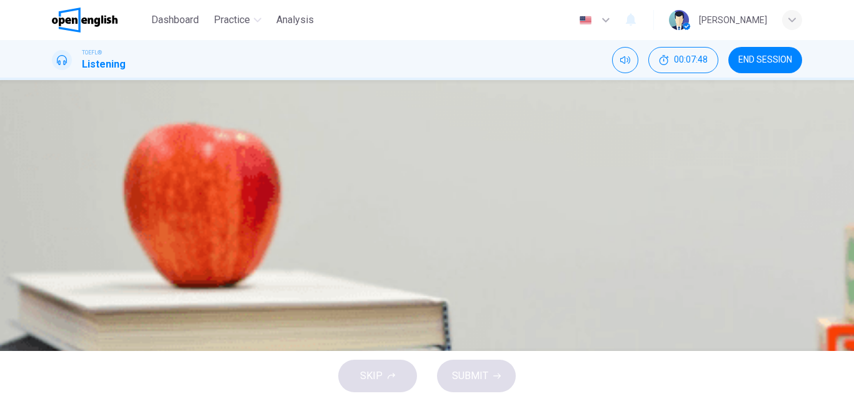
click at [53, 321] on icon "button" at bounding box center [53, 321] width 0 height 0
type input "**"
